Goal: Navigation & Orientation: Find specific page/section

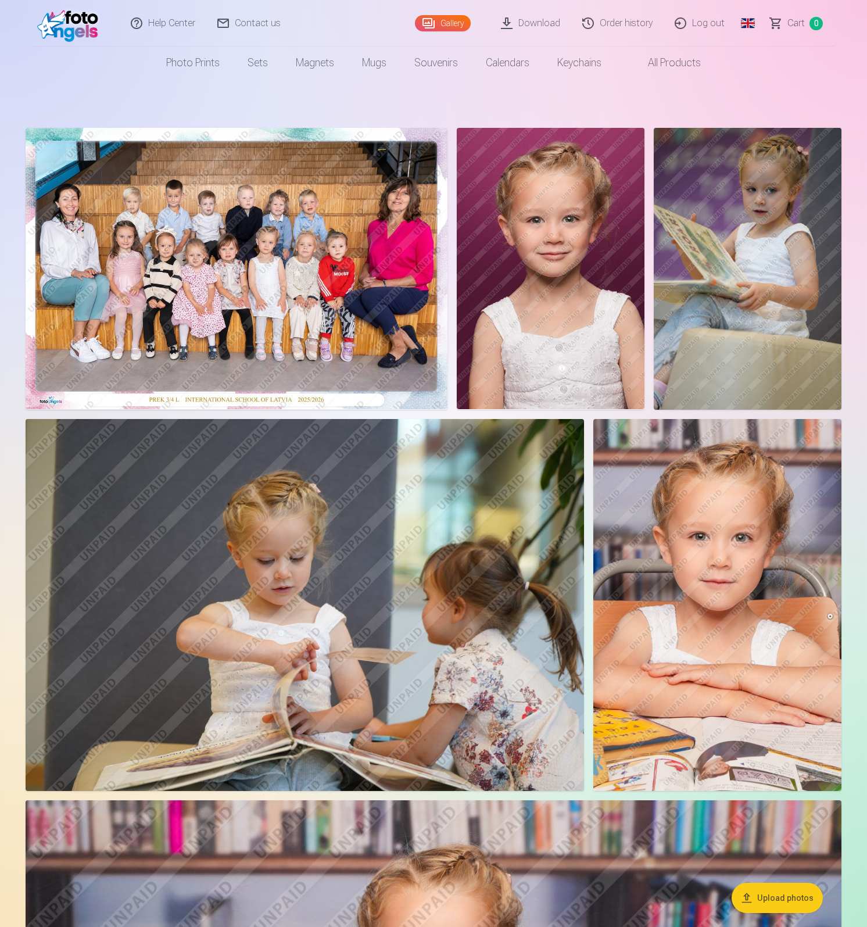
click at [713, 17] on link "Log out" at bounding box center [700, 23] width 72 height 46
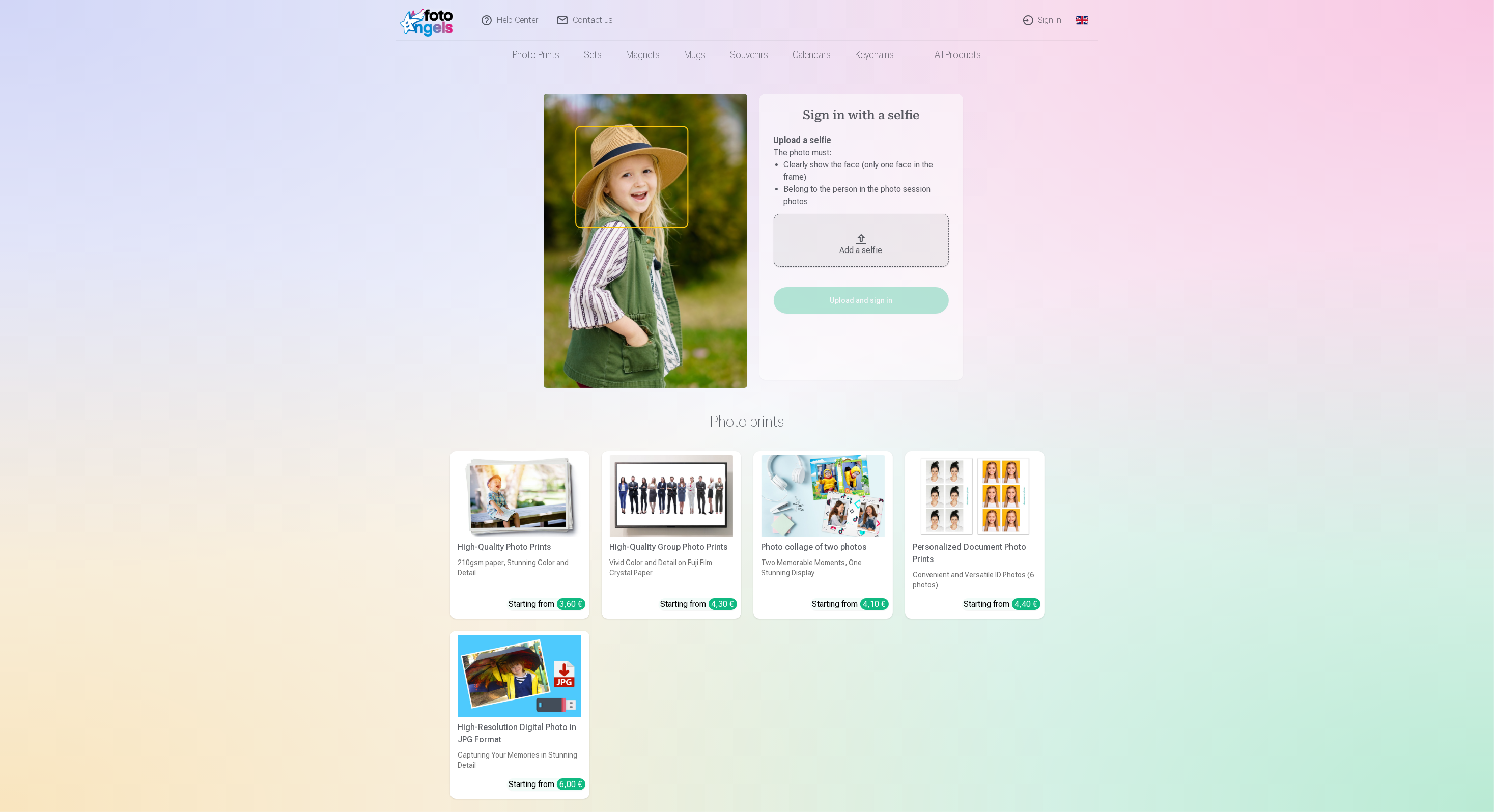
click at [869, 258] on button "Add a selfie" at bounding box center [861, 240] width 175 height 53
click at [858, 307] on button "Upload and sign in" at bounding box center [861, 294] width 175 height 26
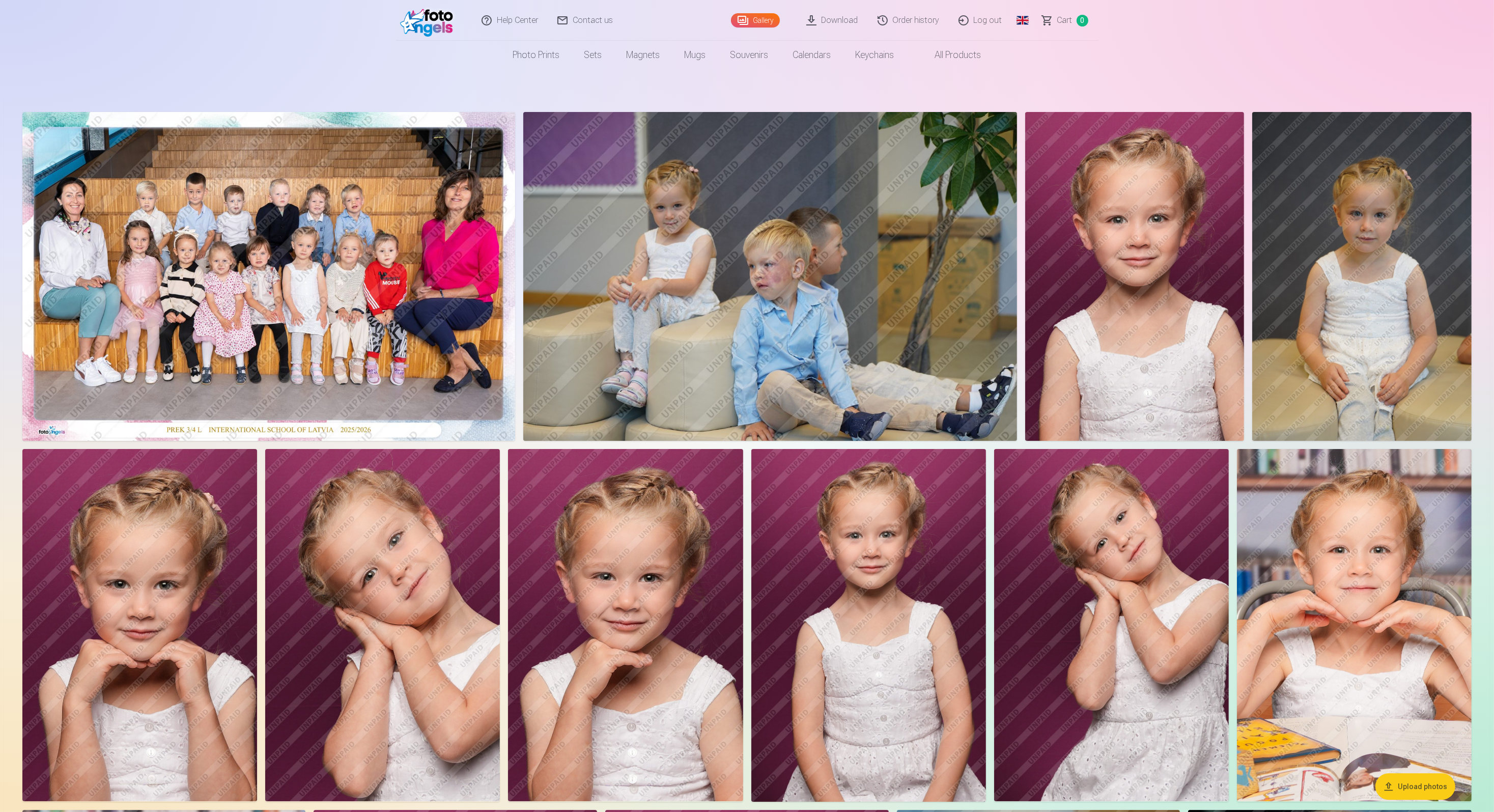
click at [1277, 252] on img at bounding box center [1362, 276] width 219 height 328
click at [904, 15] on link "Order history" at bounding box center [909, 20] width 81 height 40
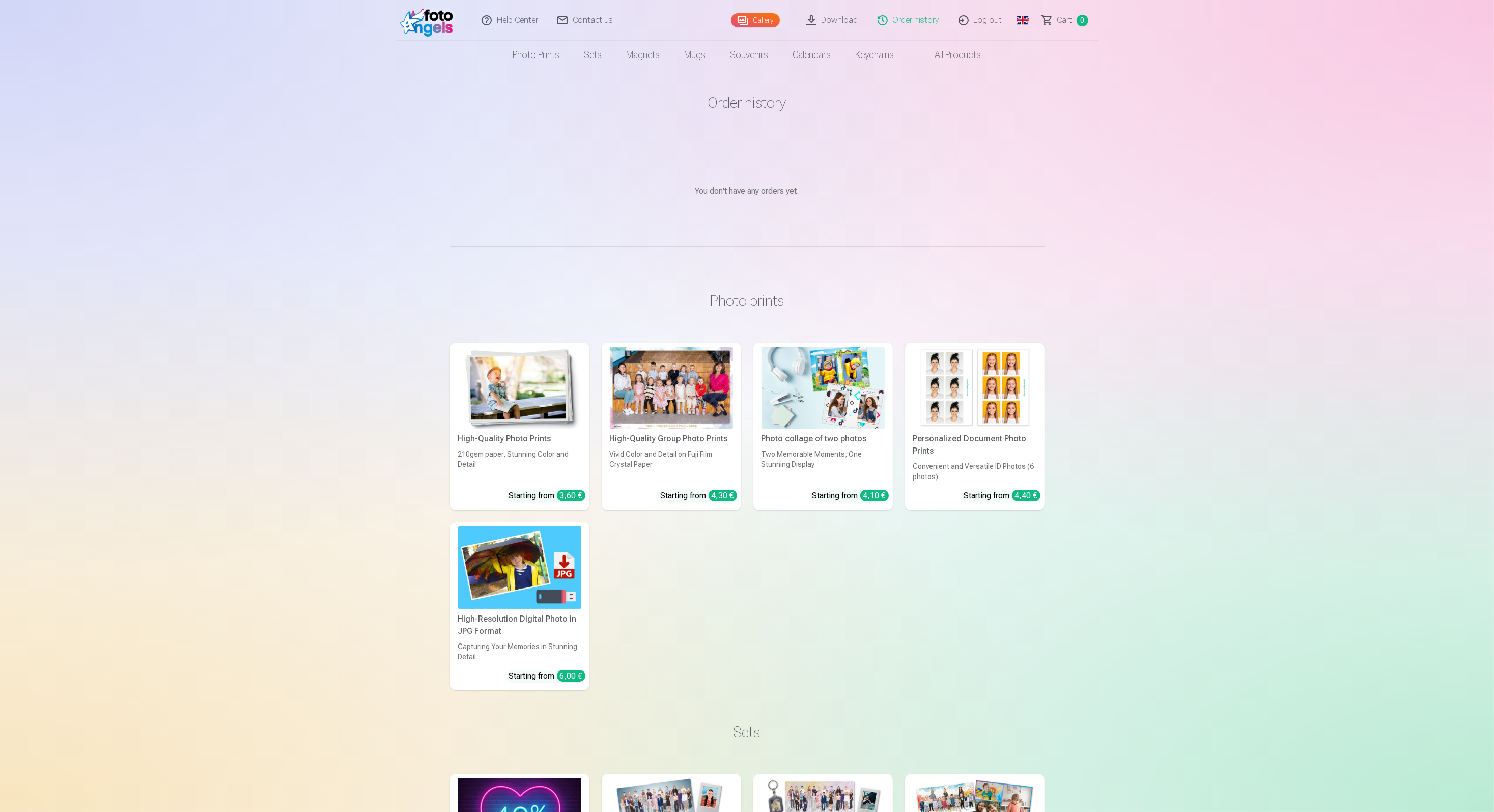
click at [834, 25] on link "Download" at bounding box center [832, 20] width 71 height 40
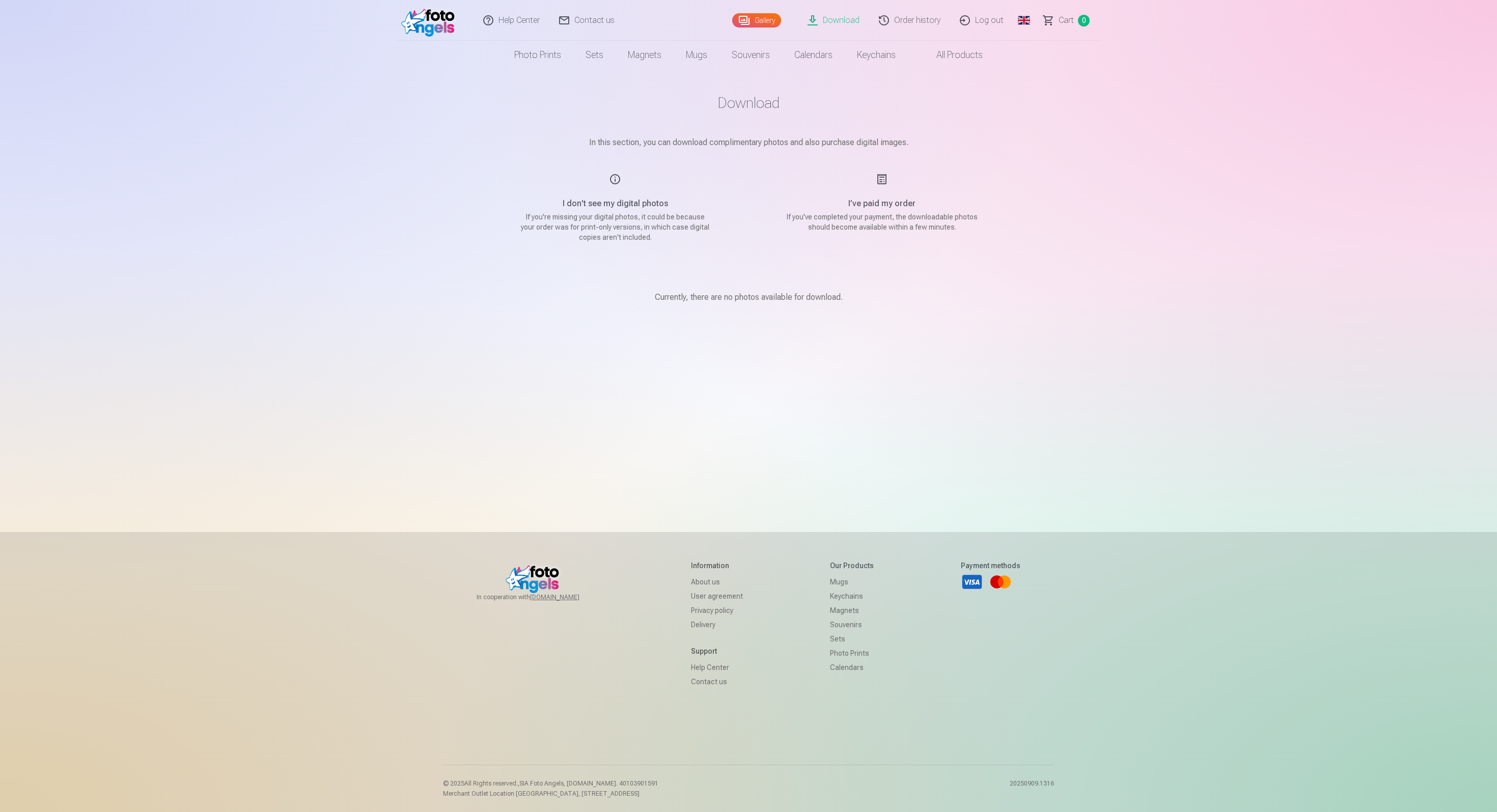
click at [759, 21] on link "Gallery" at bounding box center [757, 20] width 49 height 14
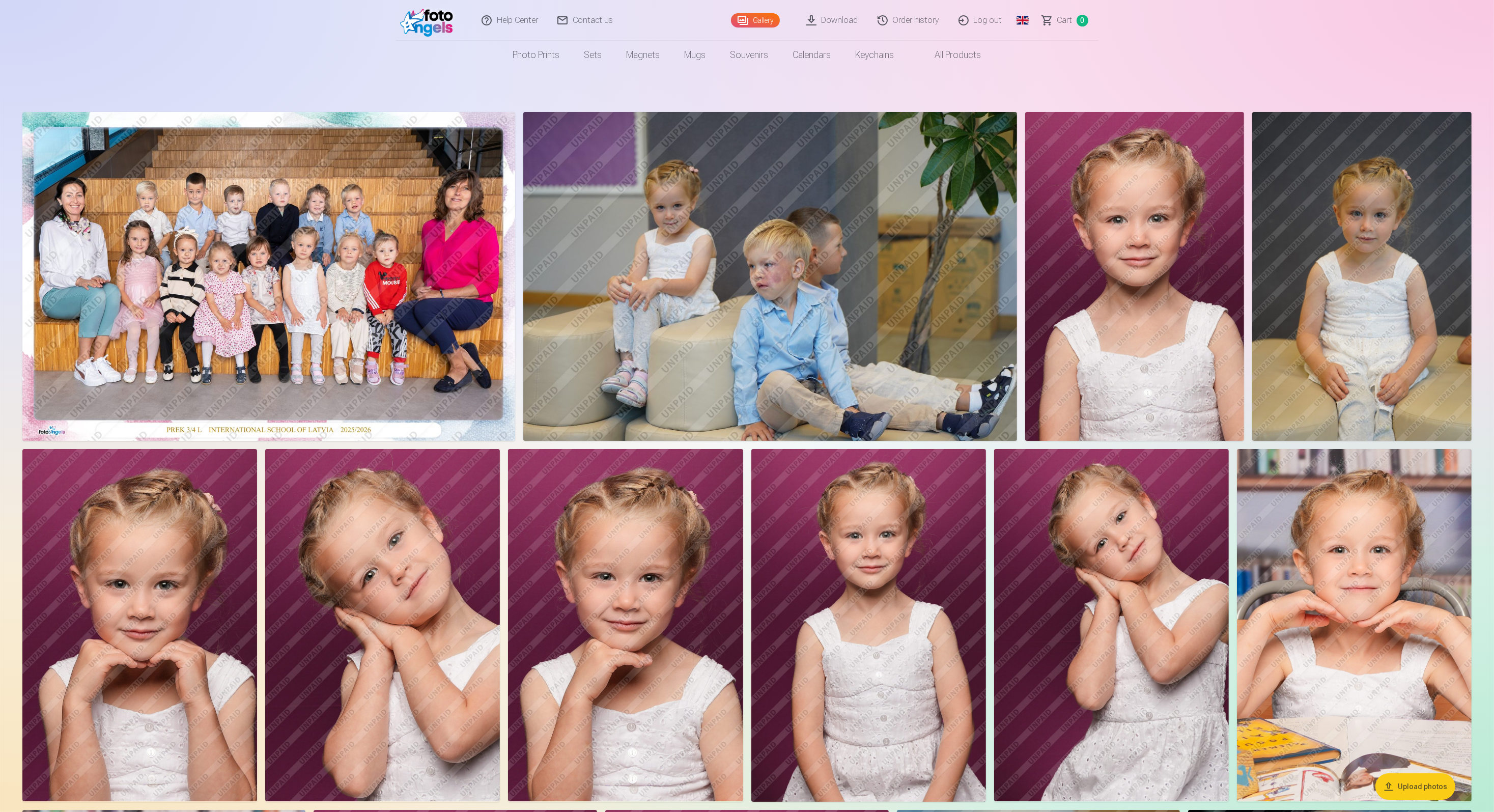
click at [969, 16] on link "Log out" at bounding box center [981, 20] width 63 height 40
